Goal: Task Accomplishment & Management: Manage account settings

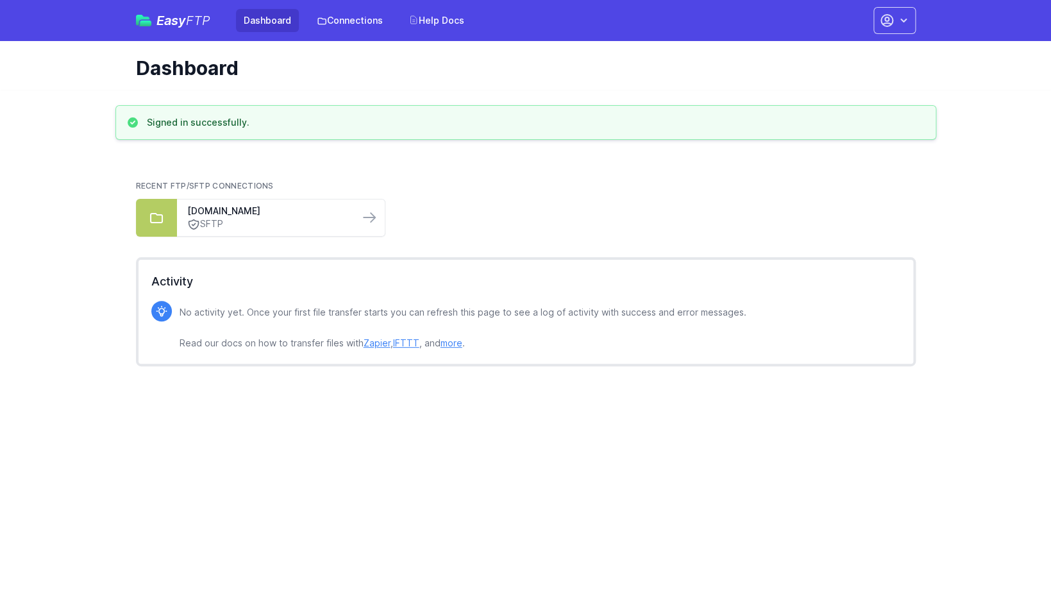
click at [73, 151] on main "Signed in successfully. Recent FTP/SFTP Connections [DOMAIN_NAME] SFTP Activity…" at bounding box center [525, 248] width 1051 height 287
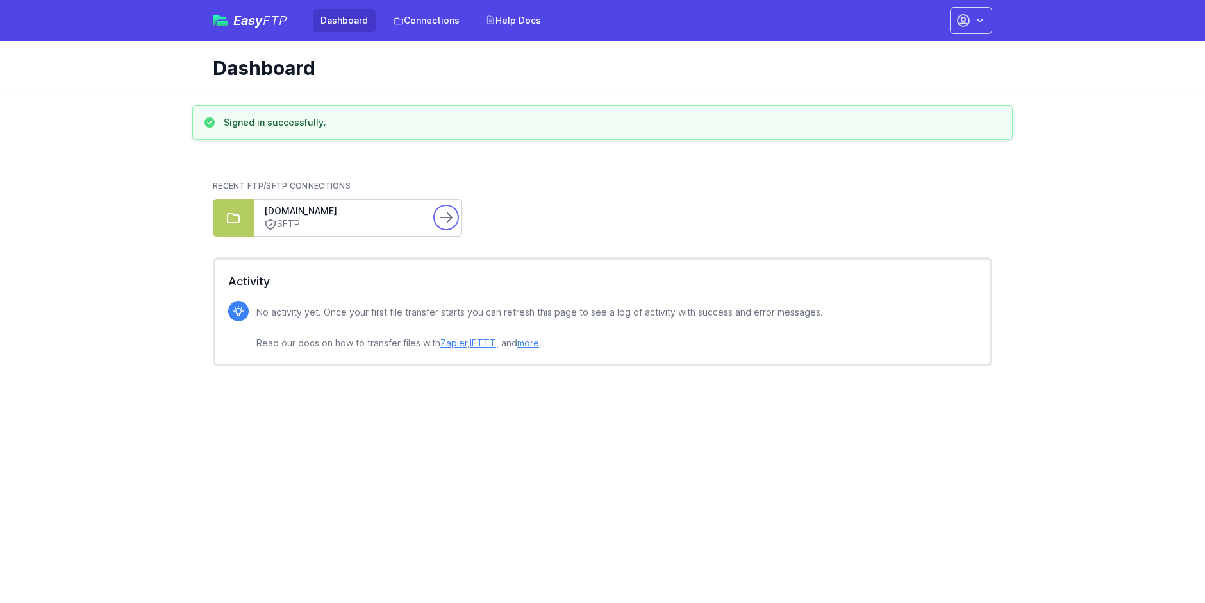
click at [439, 222] on icon at bounding box center [445, 217] width 15 height 15
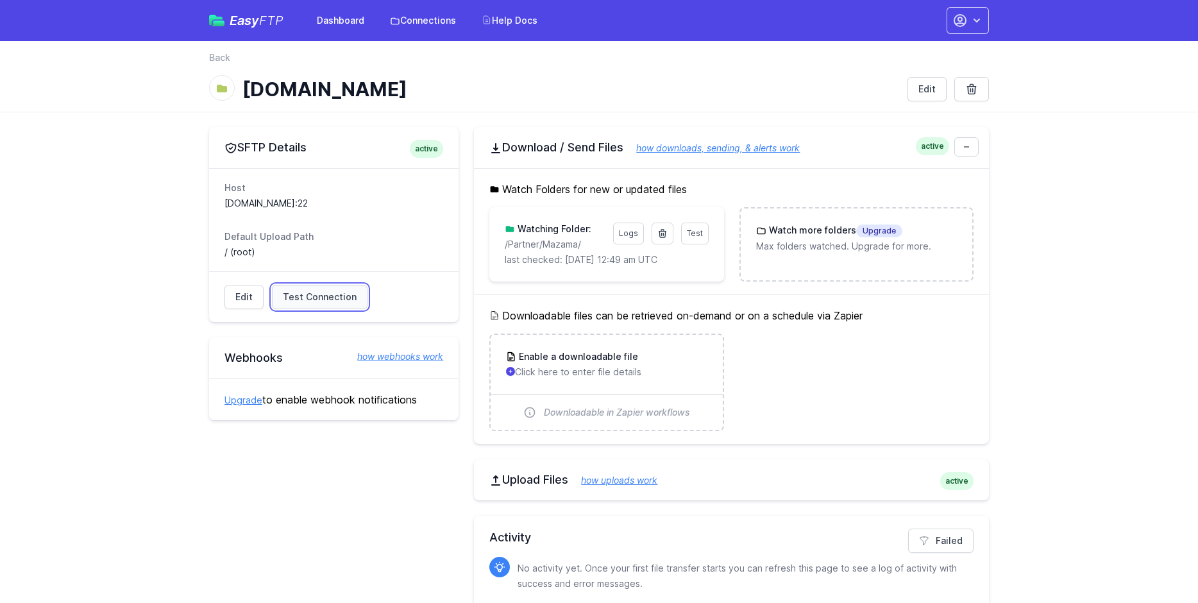
click at [345, 296] on span "Test Connection" at bounding box center [320, 296] width 74 height 13
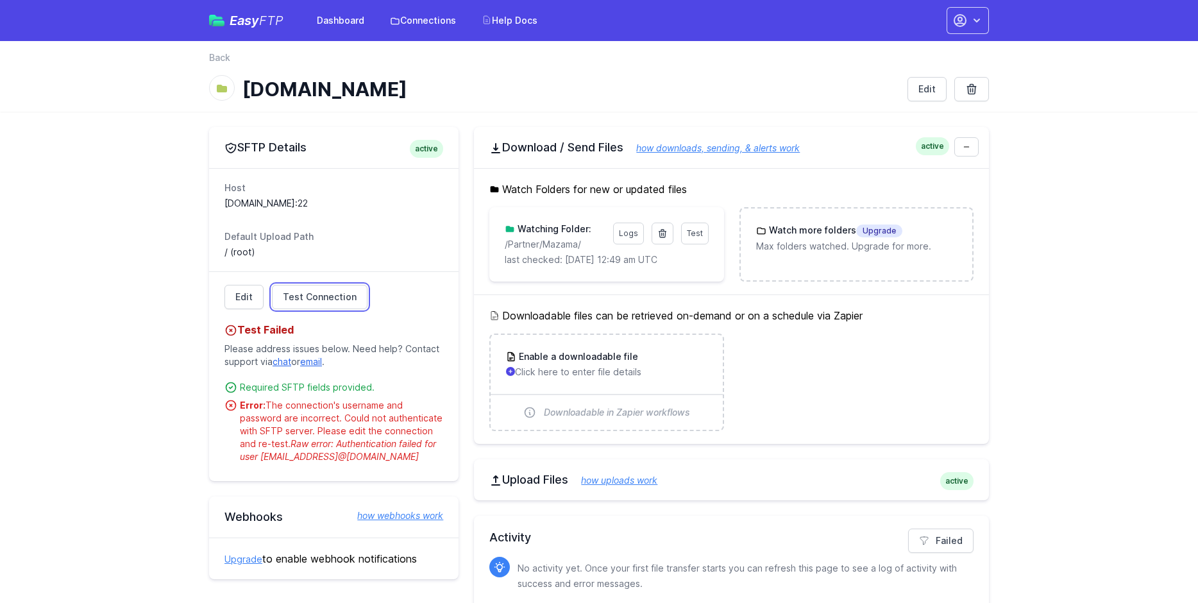
scroll to position [16, 0]
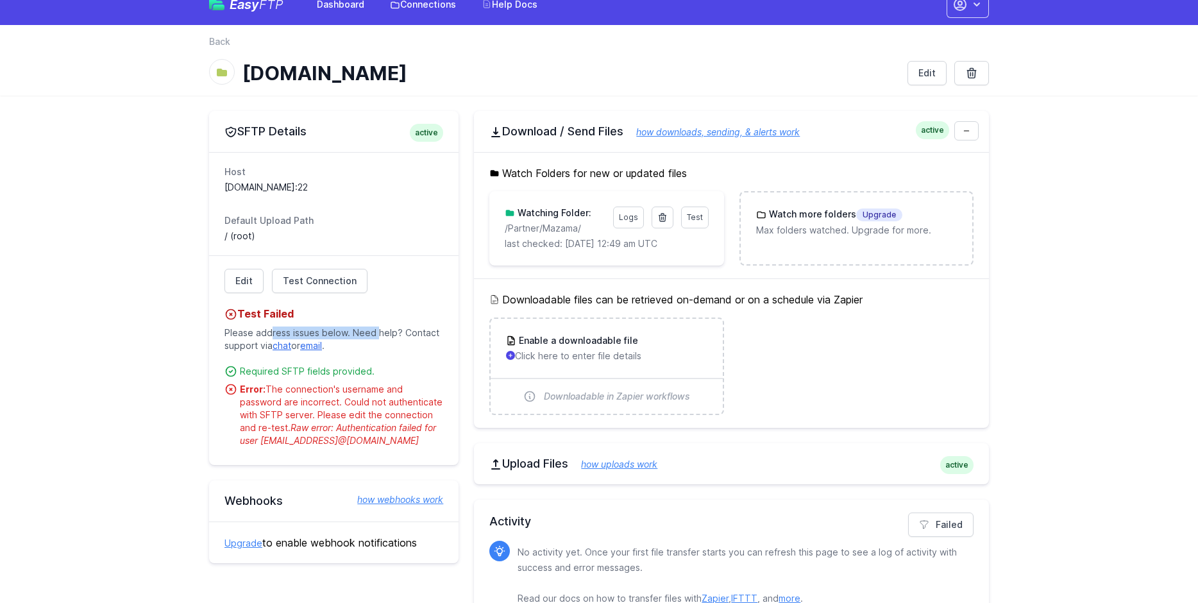
drag, startPoint x: 298, startPoint y: 337, endPoint x: 393, endPoint y: 335, distance: 94.9
click at [391, 335] on p "Please address issues below. Need help? Contact support via chat or email ." at bounding box center [333, 339] width 219 height 36
click at [393, 335] on p "Please address issues below. Need help? Contact support via chat or email ." at bounding box center [333, 339] width 219 height 36
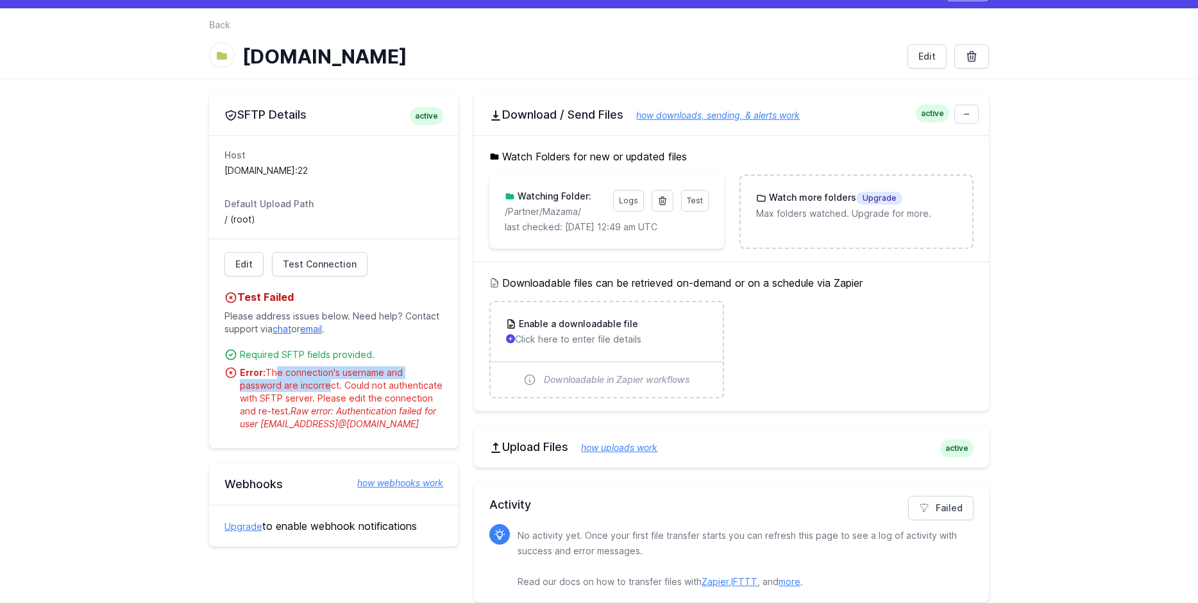
drag, startPoint x: 417, startPoint y: 369, endPoint x: 326, endPoint y: 383, distance: 92.0
click at [326, 383] on div "Error: The connection's username and password are incorrect. Could not authenti…" at bounding box center [341, 398] width 203 height 64
click at [327, 385] on div "Error: The connection's username and password are incorrect. Could not authenti…" at bounding box center [341, 398] width 203 height 64
drag, startPoint x: 327, startPoint y: 385, endPoint x: 274, endPoint y: 376, distance: 54.1
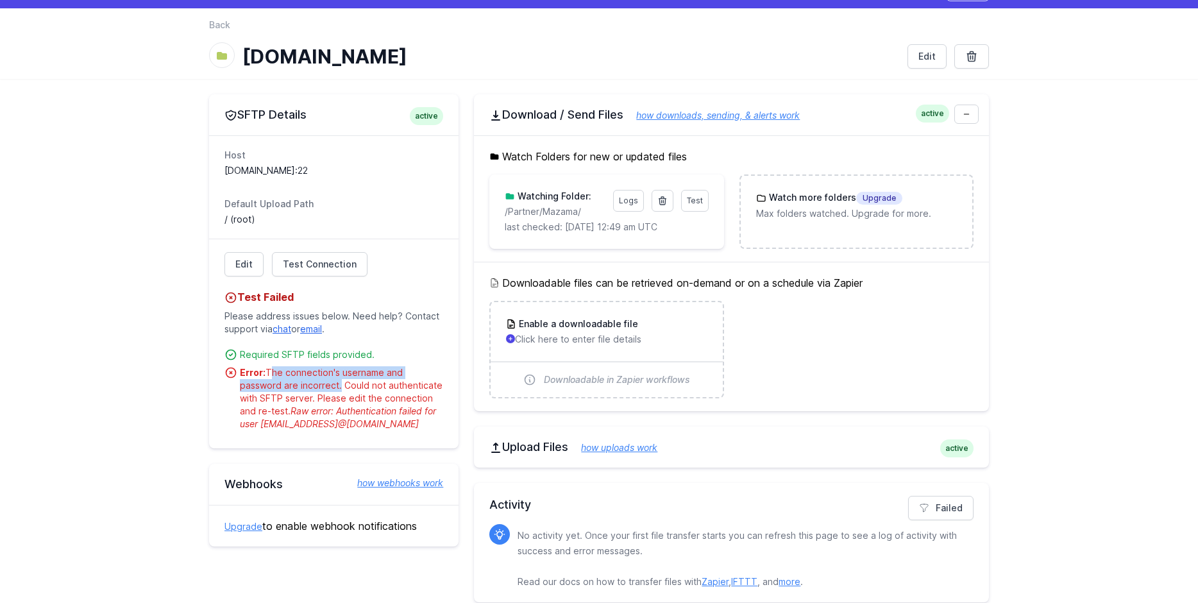
click at [274, 376] on div "Error: The connection's username and password are incorrect. Could not authenti…" at bounding box center [341, 398] width 203 height 64
click at [249, 373] on strong "Error:" at bounding box center [253, 372] width 26 height 11
drag, startPoint x: 249, startPoint y: 373, endPoint x: 316, endPoint y: 381, distance: 67.2
click at [316, 381] on div "Error: The connection's username and password are incorrect. Could not authenti…" at bounding box center [341, 398] width 203 height 64
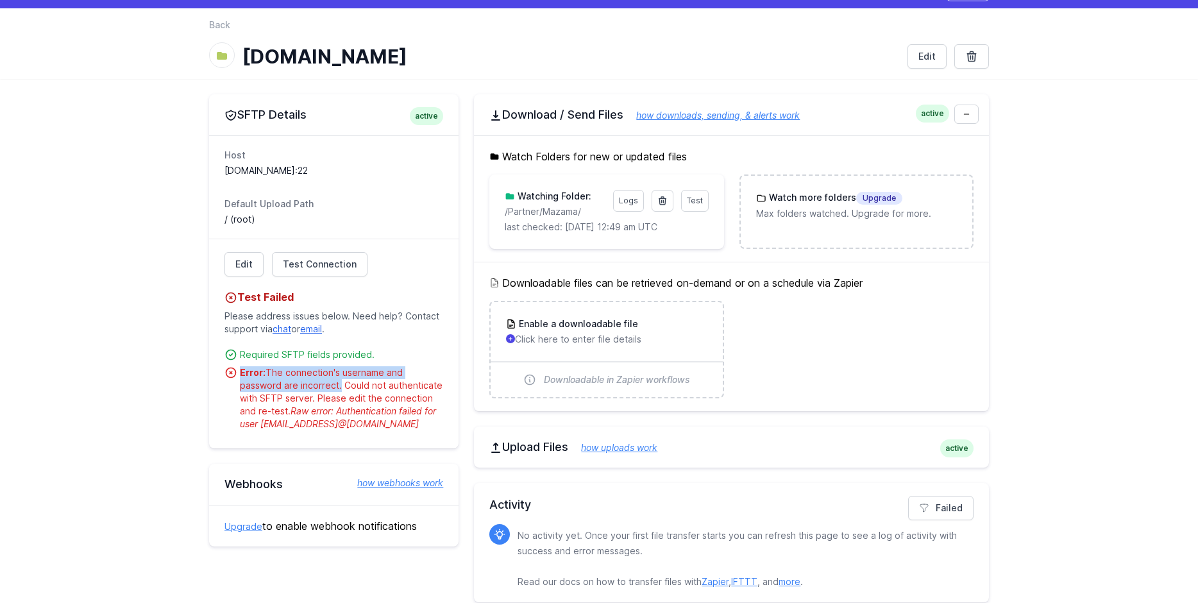
click at [319, 381] on div "Error: The connection's username and password are incorrect. Could not authenti…" at bounding box center [341, 398] width 203 height 64
drag, startPoint x: 358, startPoint y: 385, endPoint x: 405, endPoint y: 386, distance: 46.8
click at [405, 386] on div "Error: The connection's username and password are incorrect. Could not authenti…" at bounding box center [341, 398] width 203 height 64
click at [319, 390] on div "Error: The connection's username and password are incorrect. Could not authenti…" at bounding box center [341, 398] width 203 height 64
drag, startPoint x: 262, startPoint y: 397, endPoint x: 313, endPoint y: 397, distance: 51.9
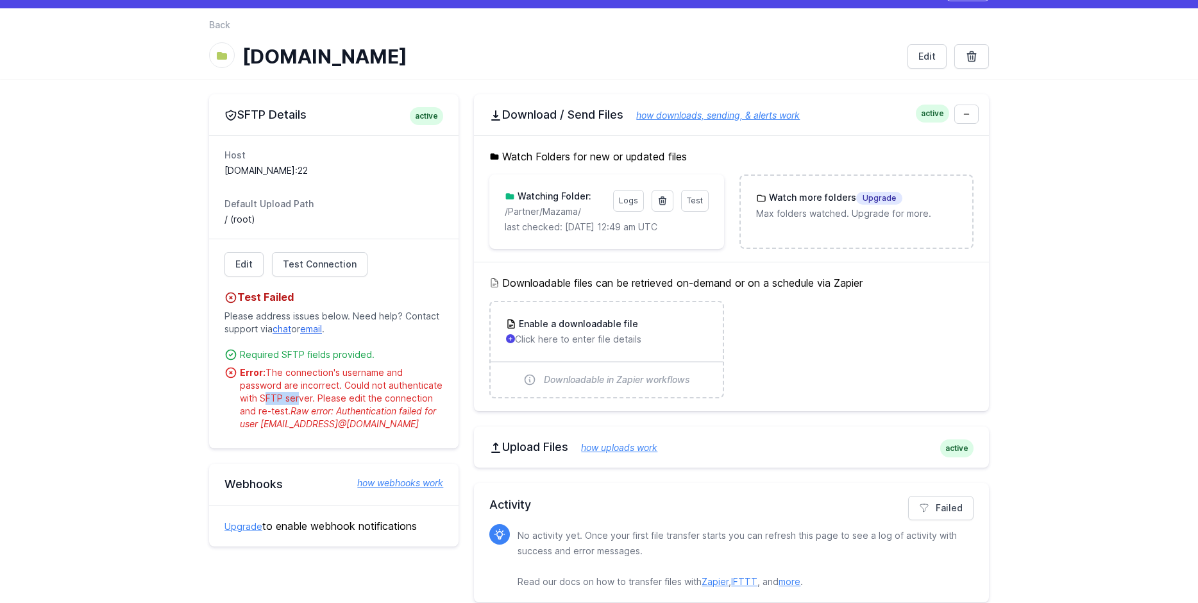
click at [303, 397] on div "Error: The connection's username and password are incorrect. Could not authenti…" at bounding box center [341, 398] width 203 height 64
drag, startPoint x: 381, startPoint y: 398, endPoint x: 392, endPoint y: 399, distance: 11.6
click at [390, 399] on div "Error: The connection's username and password are incorrect. Could not authenti…" at bounding box center [341, 398] width 203 height 64
click at [392, 399] on div "Error: The connection's username and password are incorrect. Could not authenti…" at bounding box center [341, 398] width 203 height 64
click at [251, 429] on span "Raw error: Authentication failed for user Finance@Mazama.ai@sftp.redventures.com" at bounding box center [338, 417] width 196 height 24
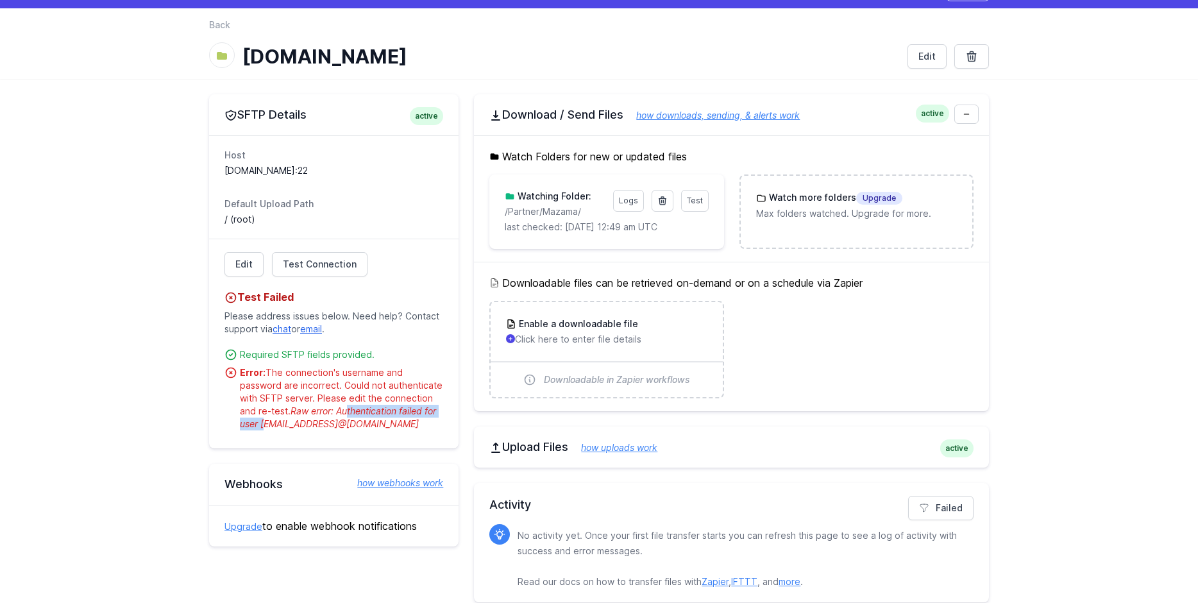
drag, startPoint x: 342, startPoint y: 410, endPoint x: 284, endPoint y: 422, distance: 59.0
click at [284, 422] on div "Error: The connection's username and password are incorrect. Could not authenti…" at bounding box center [341, 398] width 203 height 64
drag, startPoint x: 300, startPoint y: 435, endPoint x: 321, endPoint y: 435, distance: 21.2
click at [318, 429] on span "Raw error: Authentication failed for user Finance@Mazama.ai@sftp.redventures.com" at bounding box center [338, 417] width 196 height 24
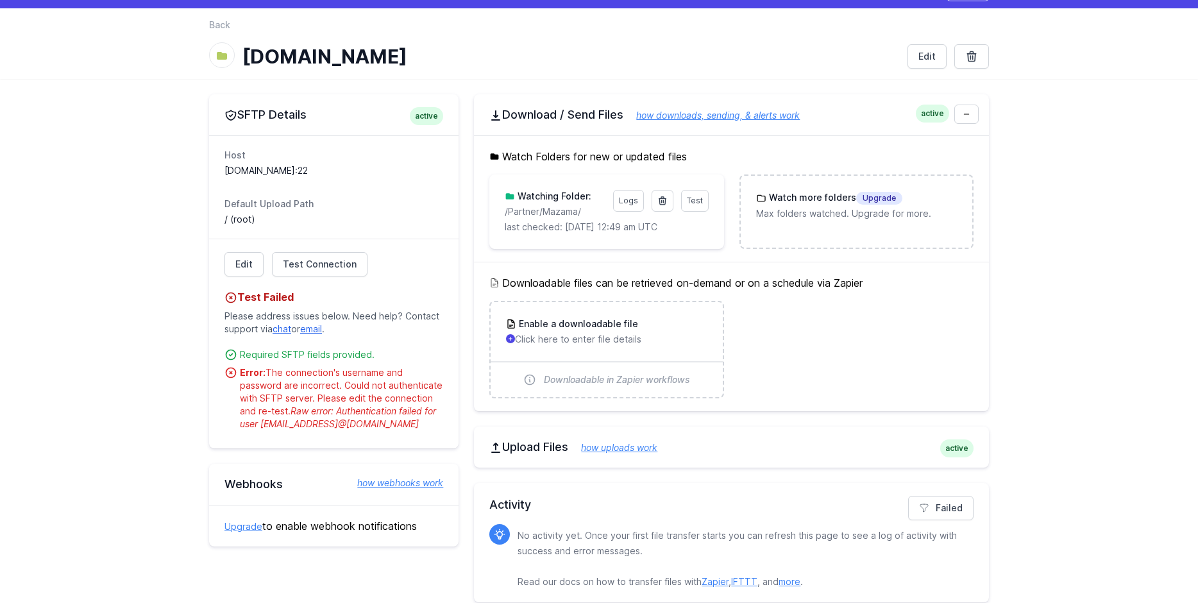
click at [321, 429] on span "Raw error: Authentication failed for user Finance@Mazama.ai@sftp.redventures.com" at bounding box center [338, 417] width 196 height 24
drag, startPoint x: 338, startPoint y: 438, endPoint x: 424, endPoint y: 438, distance: 85.9
click at [423, 429] on span "Raw error: Authentication failed for user Finance@Mazama.ai@sftp.redventures.com" at bounding box center [338, 417] width 196 height 24
click at [424, 429] on span "Raw error: Authentication failed for user Finance@Mazama.ai@sftp.redventures.com" at bounding box center [338, 417] width 196 height 24
click at [242, 266] on link "Edit" at bounding box center [243, 264] width 39 height 24
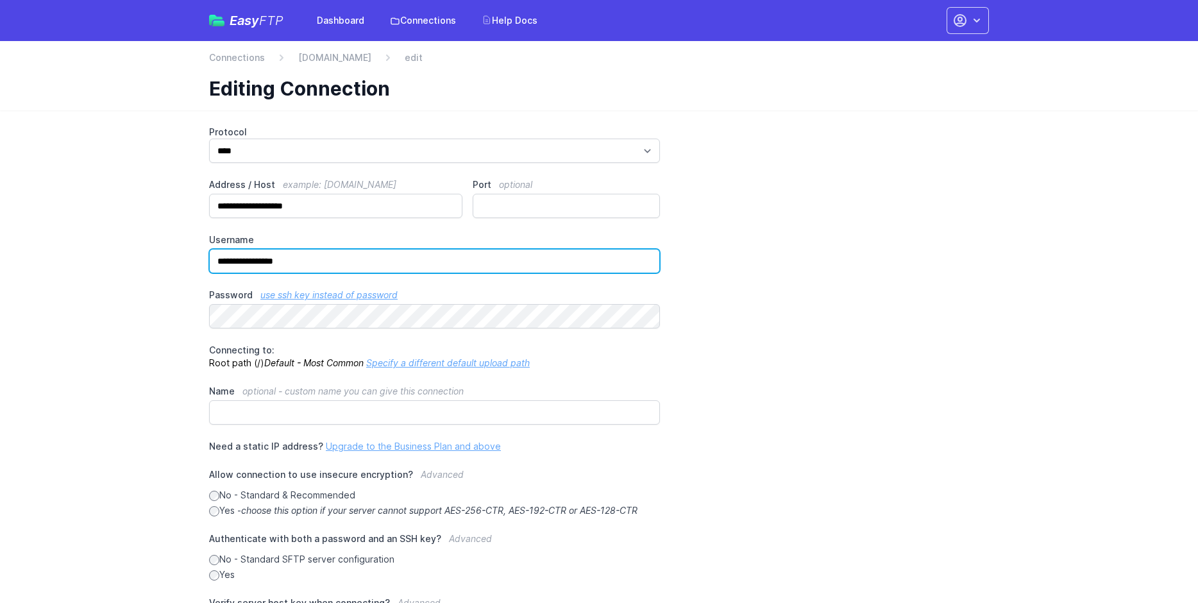
click at [323, 266] on input "**********" at bounding box center [434, 261] width 451 height 24
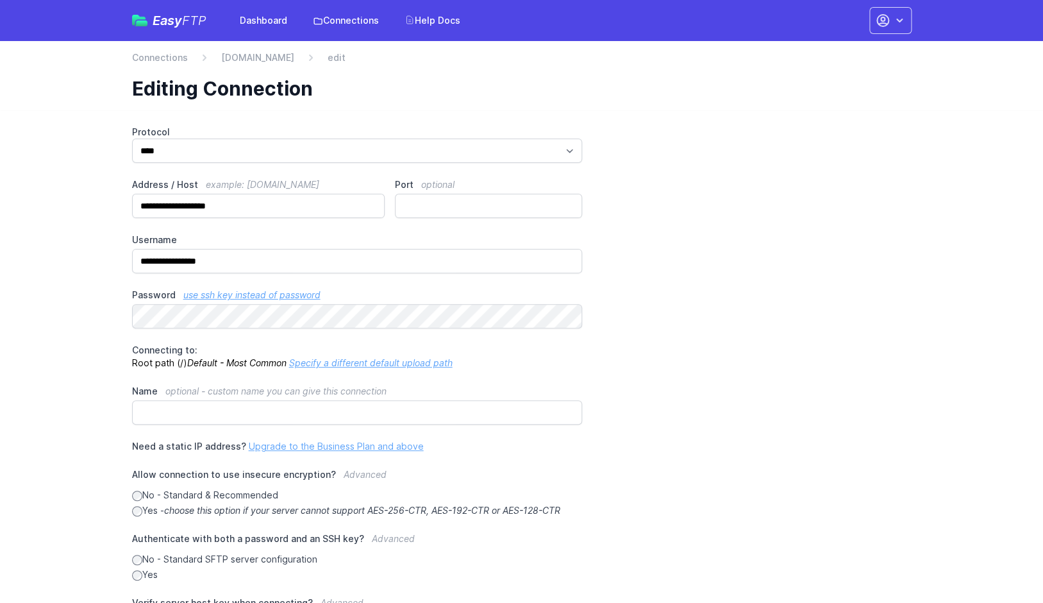
click at [48, 355] on main "**********" at bounding box center [521, 420] width 1043 height 621
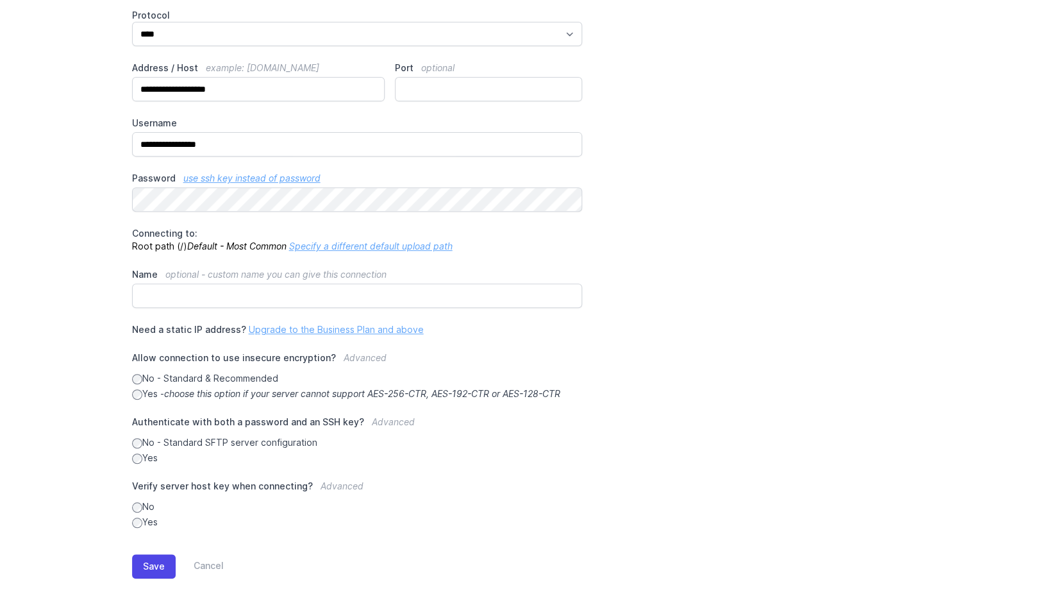
scroll to position [128, 0]
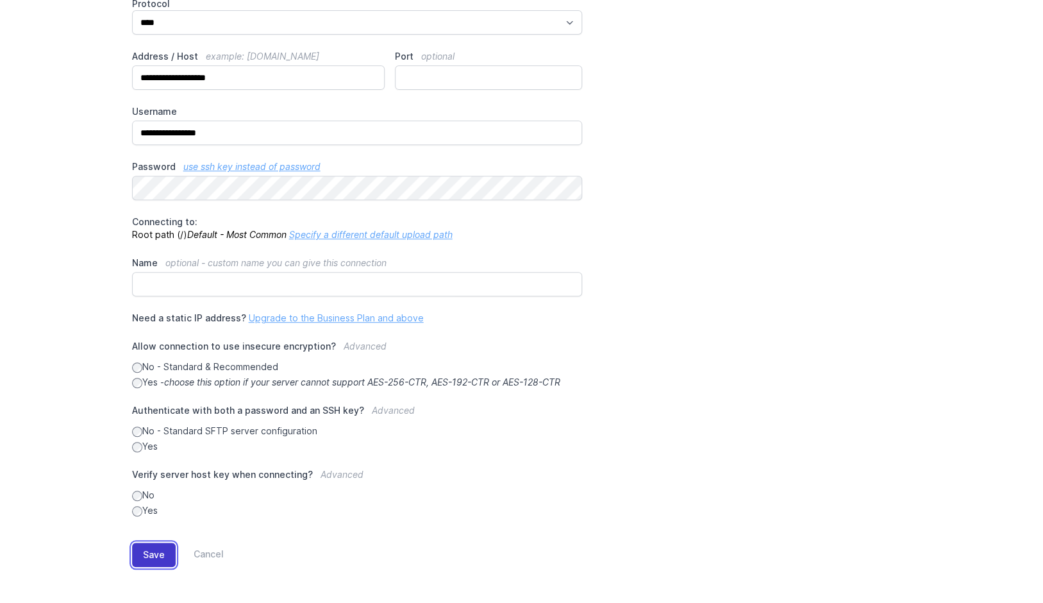
click at [156, 551] on button "Save" at bounding box center [154, 554] width 44 height 24
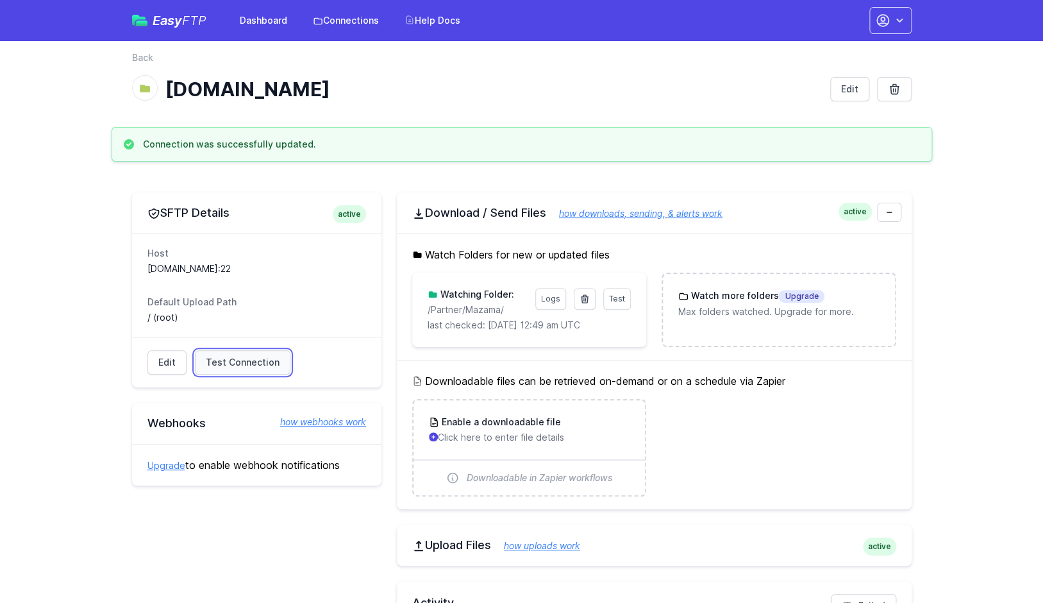
click at [246, 373] on link "Test Connection" at bounding box center [243, 362] width 96 height 24
